Goal: Navigation & Orientation: Go to known website

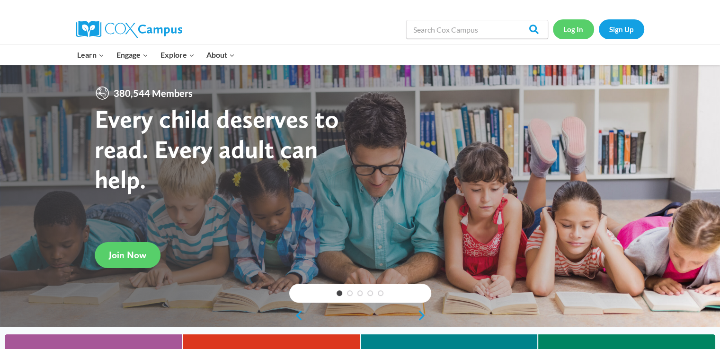
click at [571, 26] on link "Log In" at bounding box center [573, 28] width 41 height 19
click at [566, 29] on link "Log In" at bounding box center [573, 28] width 41 height 19
click at [576, 29] on link "Log In" at bounding box center [573, 28] width 41 height 19
